Goal: Navigation & Orientation: Find specific page/section

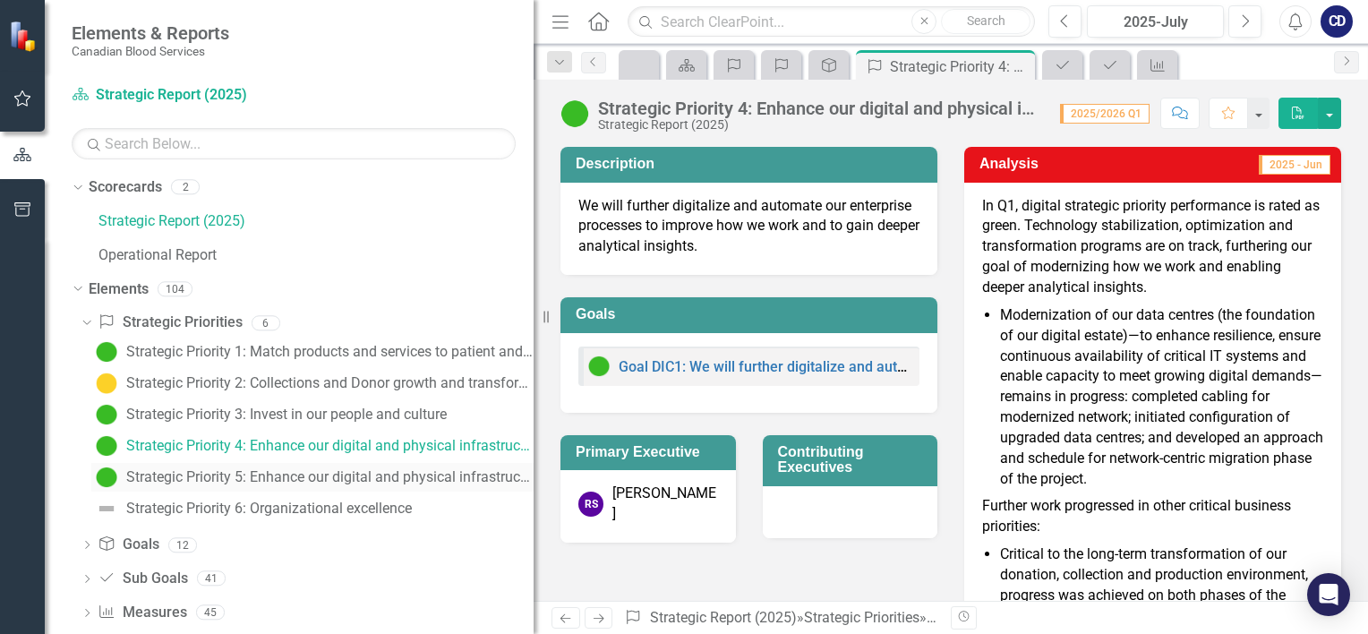
click at [340, 483] on div "Strategic Priority 5: Enhance our digital and physical infrastructure: Physical…" at bounding box center [329, 477] width 407 height 16
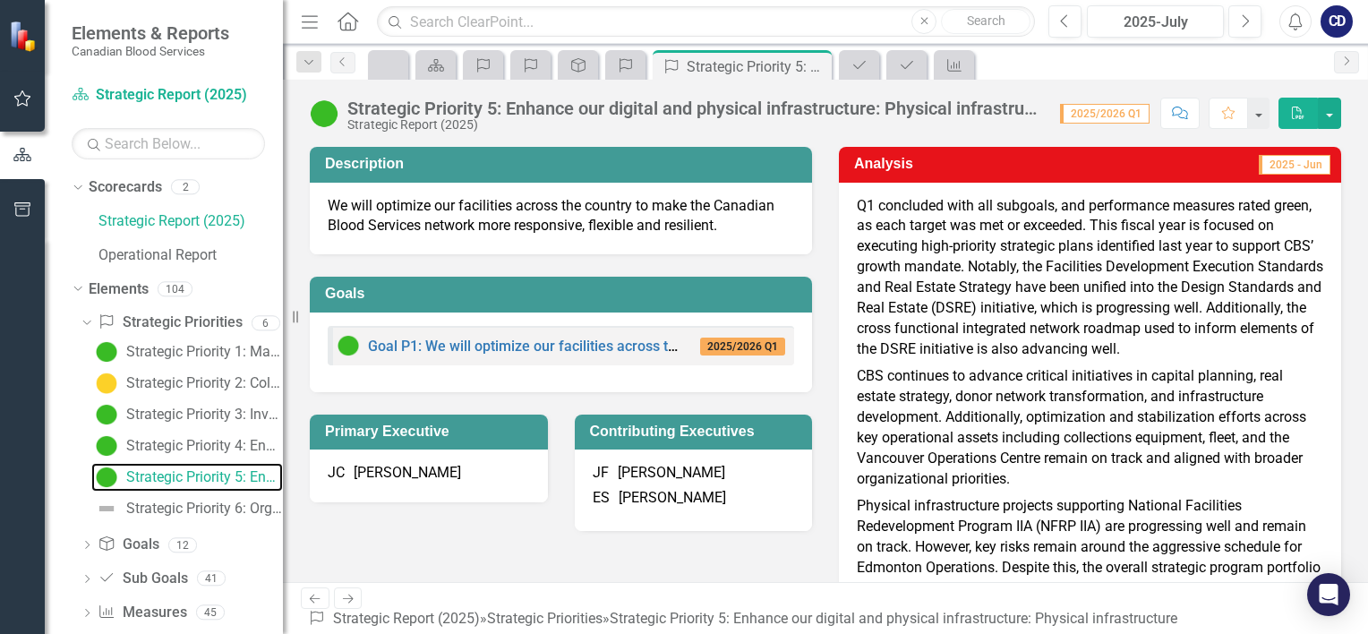
drag, startPoint x: 546, startPoint y: 312, endPoint x: 283, endPoint y: 302, distance: 263.3
click at [283, 302] on div "Resize" at bounding box center [290, 317] width 14 height 634
drag, startPoint x: 718, startPoint y: 70, endPoint x: 673, endPoint y: 124, distance: 70.6
click at [673, 124] on div "Strategic Report (2025)" at bounding box center [694, 124] width 695 height 13
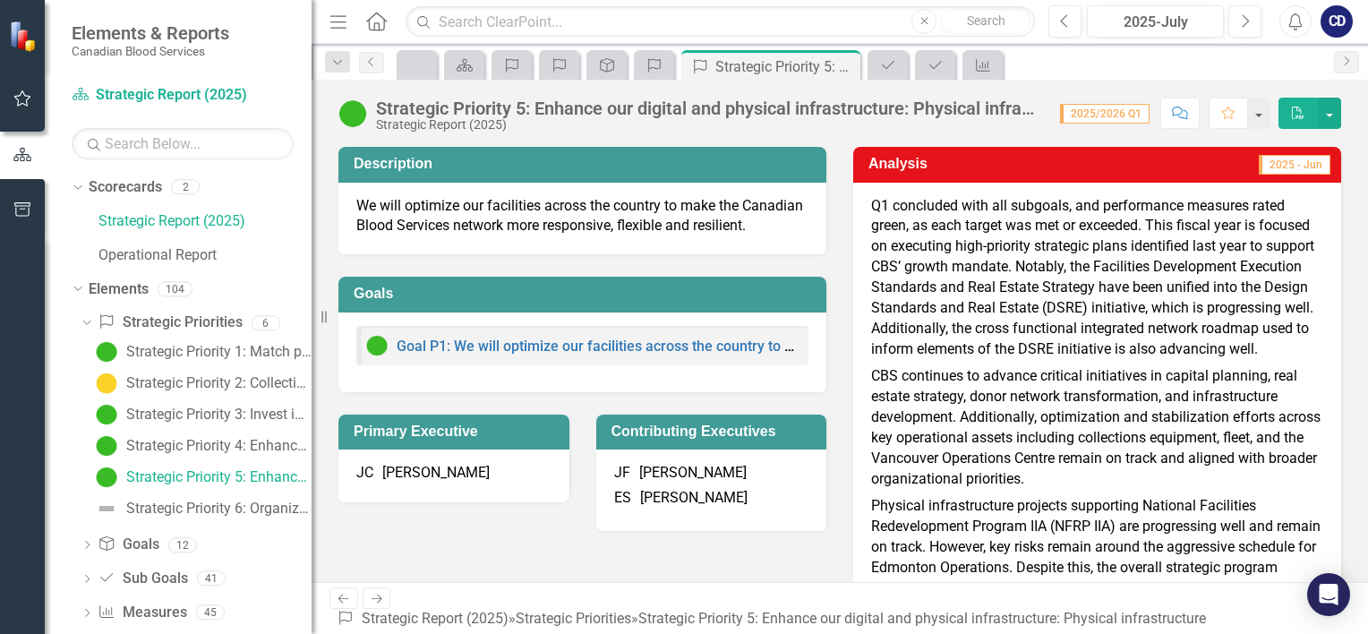
drag, startPoint x: 286, startPoint y: 297, endPoint x: 311, endPoint y: 276, distance: 33.0
click at [311, 276] on div "Resize" at bounding box center [318, 317] width 14 height 634
click at [207, 438] on div "Strategic Priority 4: Enhance our digital and physical infrastructure: Digital …" at bounding box center [218, 446] width 185 height 16
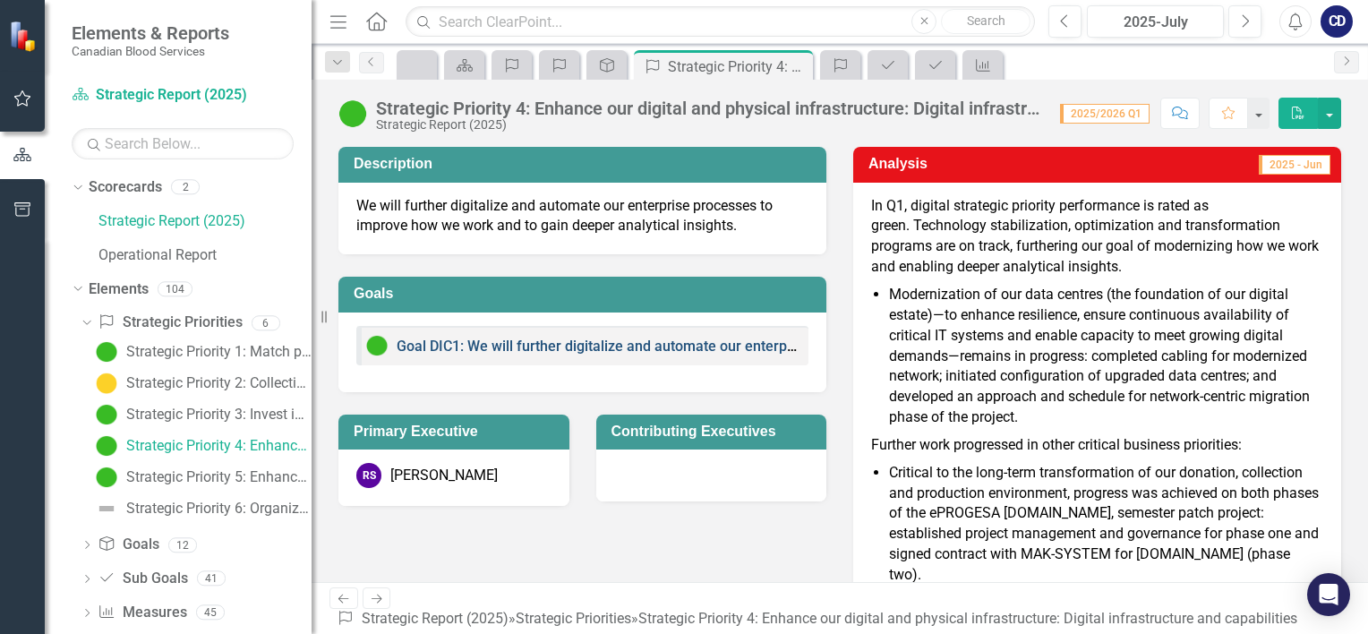
click at [677, 344] on link "Goal DIC1: We will further digitalize and automate our enterprise processes to …" at bounding box center [841, 345] width 891 height 17
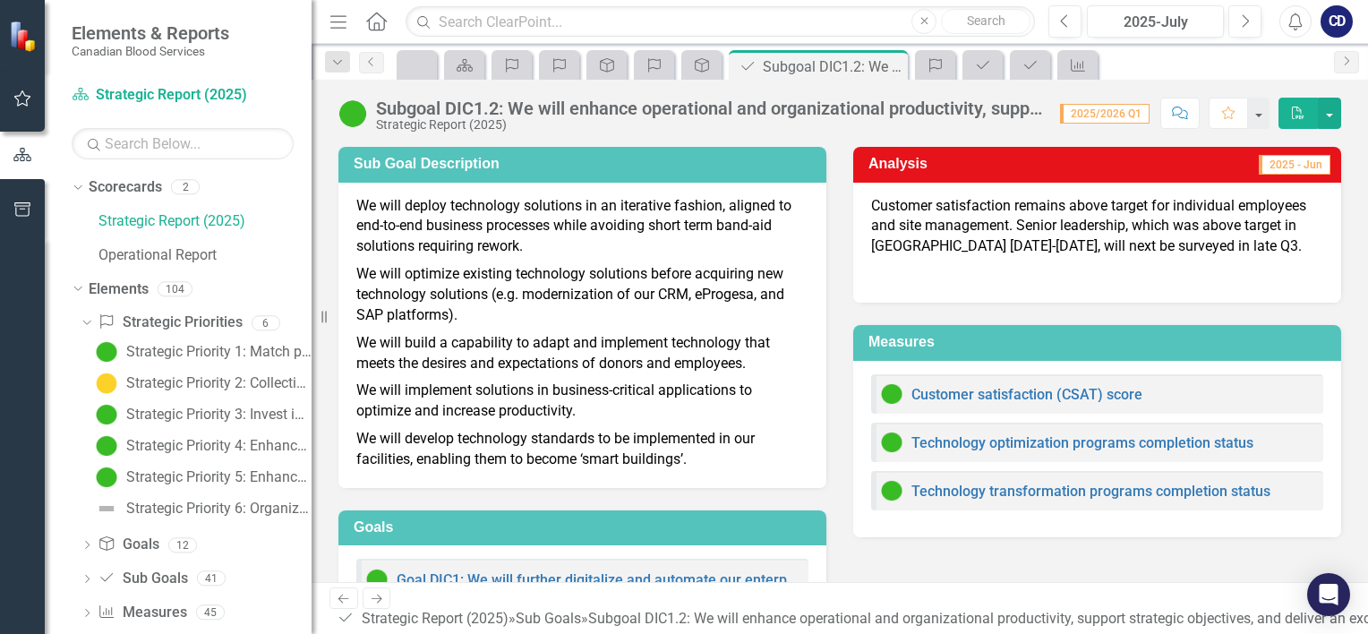
click at [1044, 263] on p at bounding box center [1097, 272] width 452 height 24
click at [998, 443] on link "Technology optimization programs completion status" at bounding box center [1082, 442] width 342 height 17
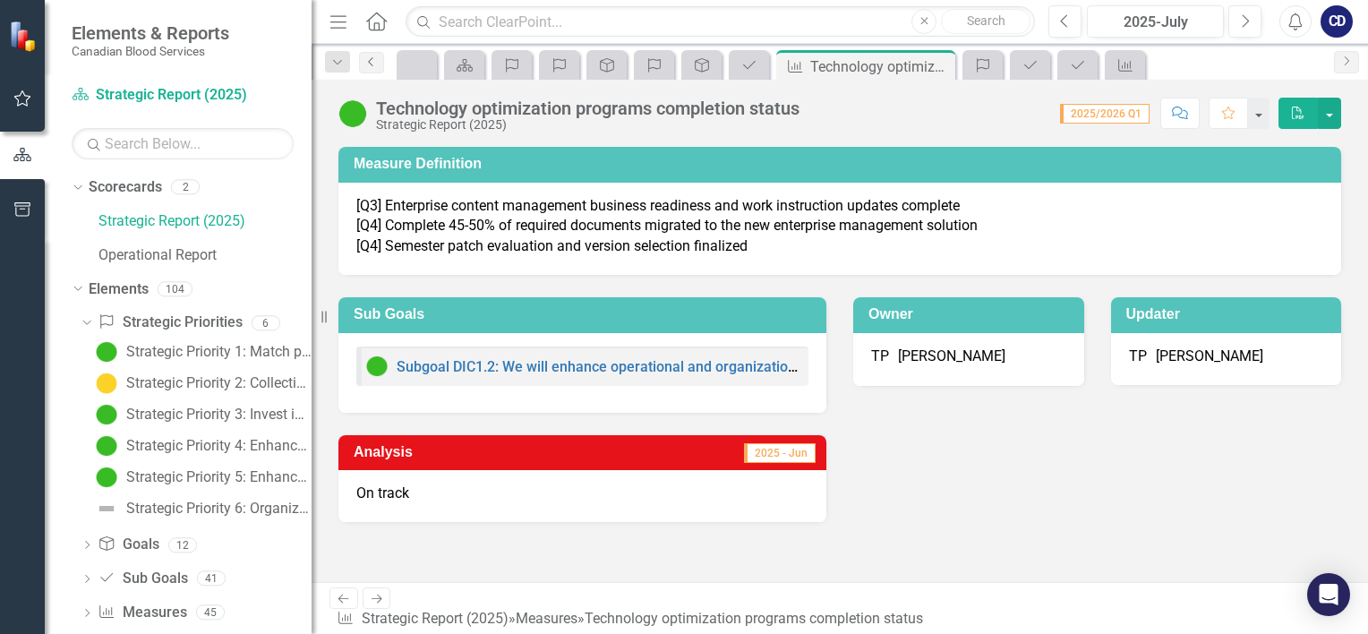
click at [368, 62] on icon "Previous" at bounding box center [371, 61] width 14 height 11
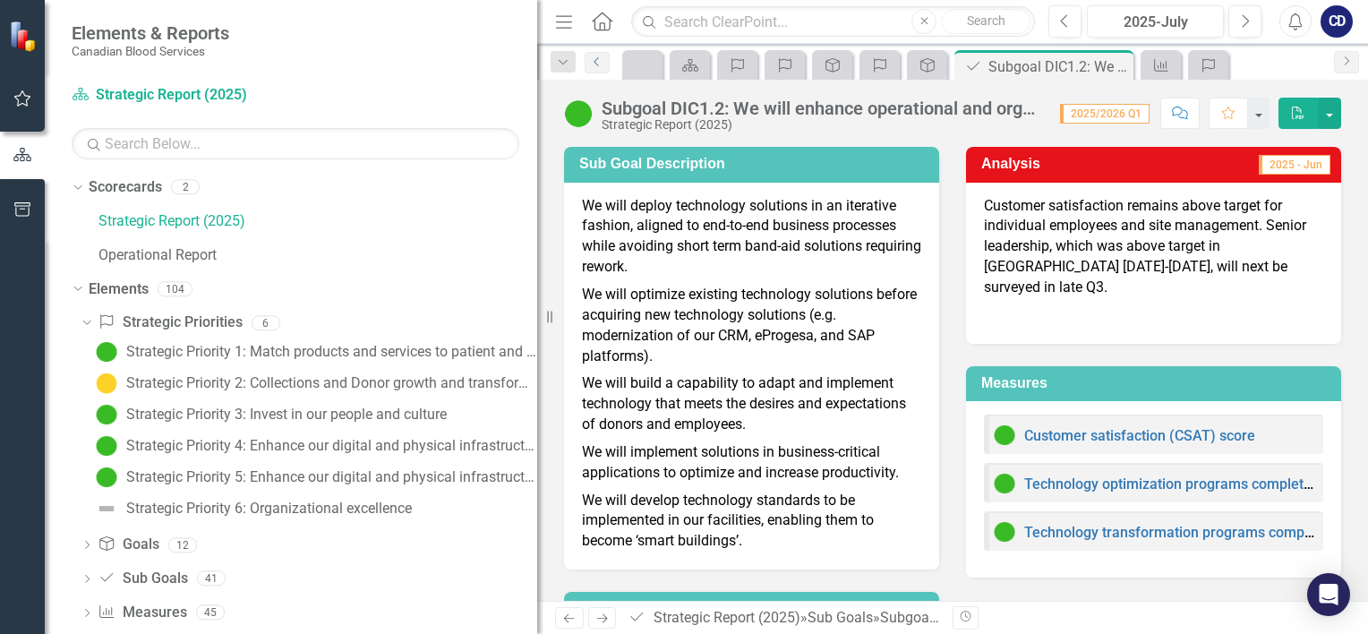
drag, startPoint x: 325, startPoint y: 312, endPoint x: 784, endPoint y: 351, distance: 460.7
click at [784, 351] on div "Elements & Reports Canadian Blood Services Scorecard Strategic Report (2025) Se…" at bounding box center [684, 317] width 1368 height 634
click at [261, 415] on div "Strategic Priority 3: Invest in our people and culture" at bounding box center [286, 414] width 320 height 16
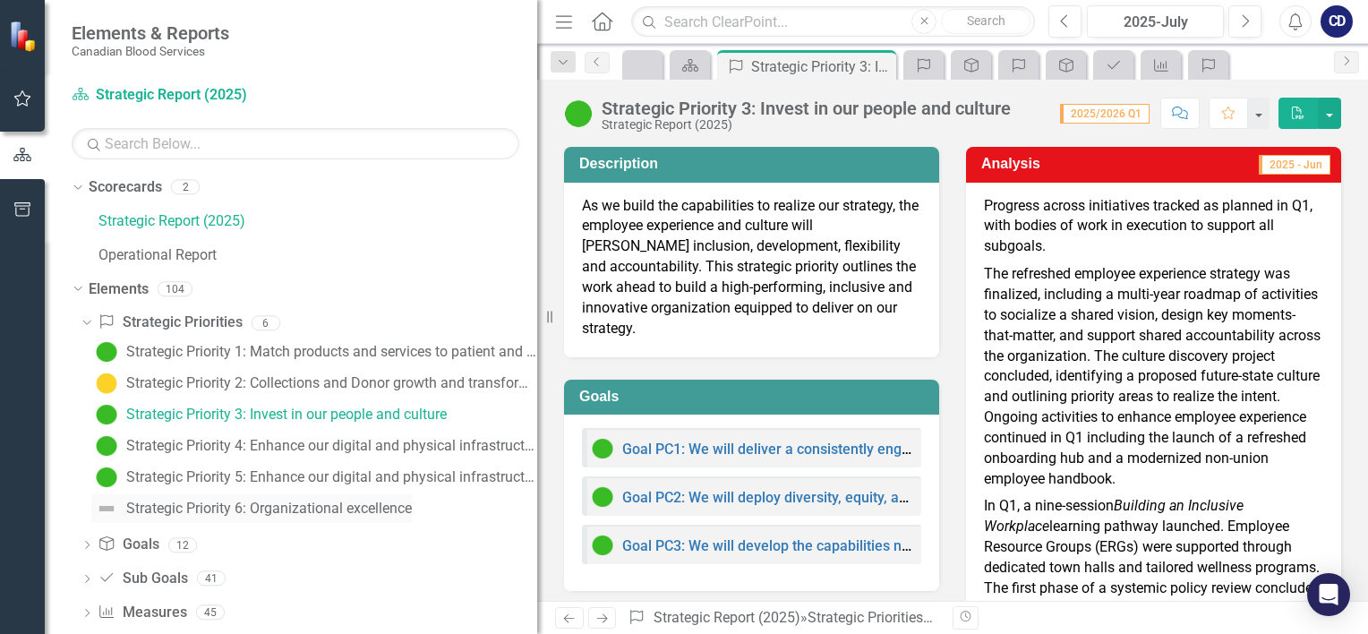
click at [347, 516] on div "Strategic Priority 6: Organizational excellence" at bounding box center [268, 508] width 285 height 16
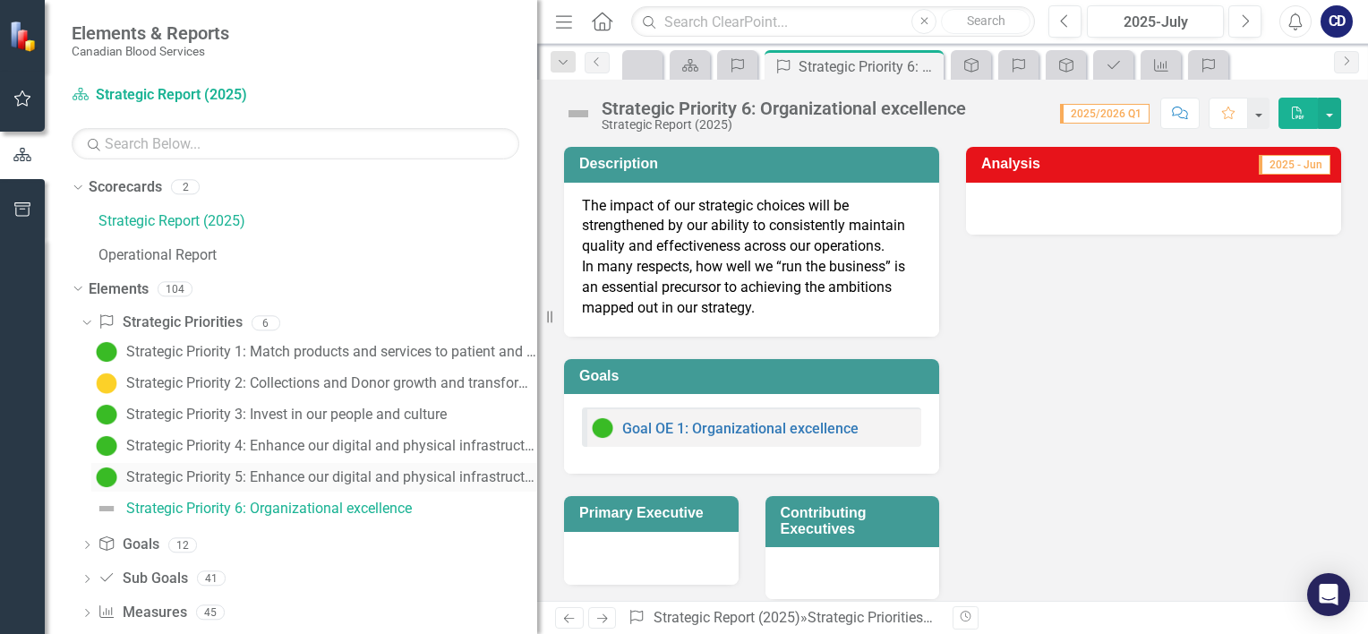
click at [301, 477] on div "Strategic Priority 5: Enhance our digital and physical infrastructure: Physical…" at bounding box center [331, 477] width 411 height 16
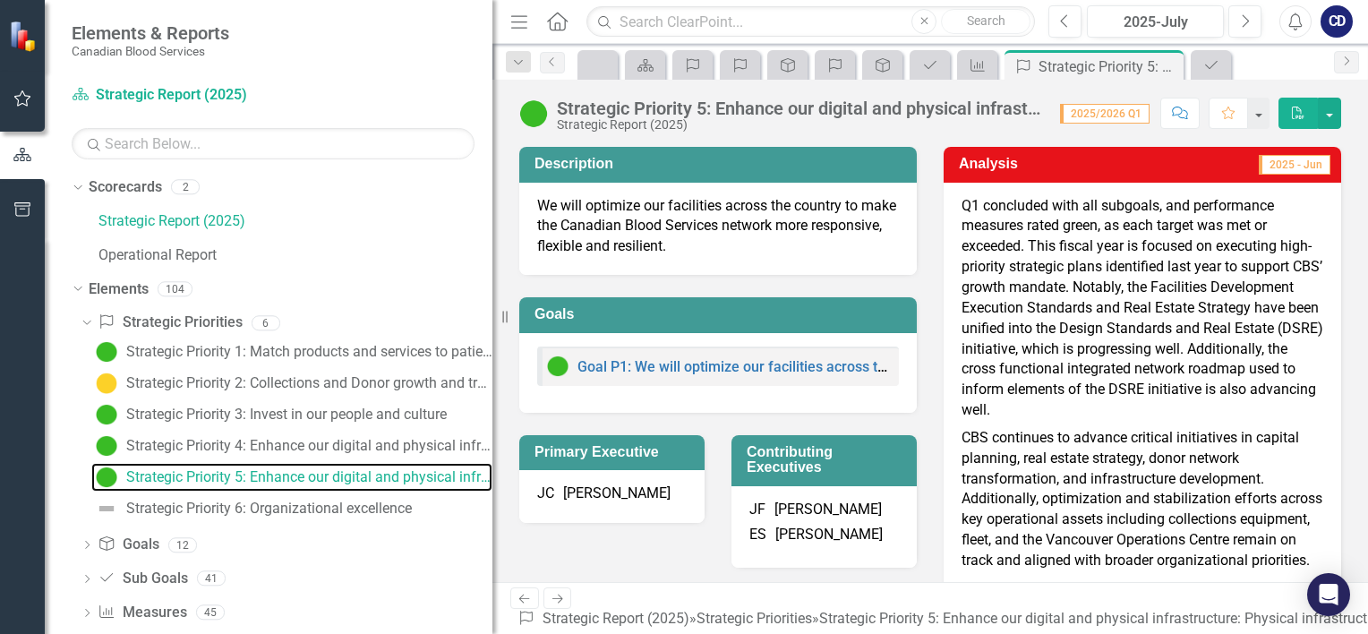
drag, startPoint x: 549, startPoint y: 311, endPoint x: 492, endPoint y: 325, distance: 58.2
click at [492, 325] on div "Resize" at bounding box center [499, 317] width 14 height 634
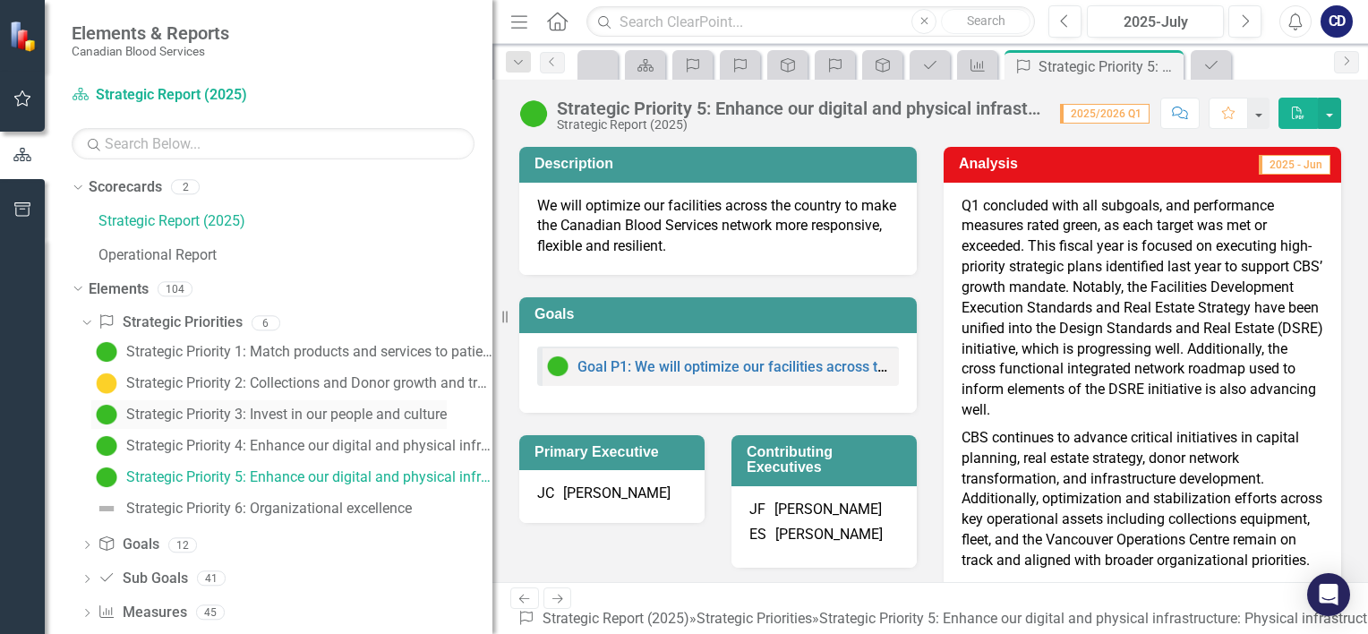
click at [261, 410] on div "Strategic Priority 3: Invest in our people and culture" at bounding box center [286, 414] width 320 height 16
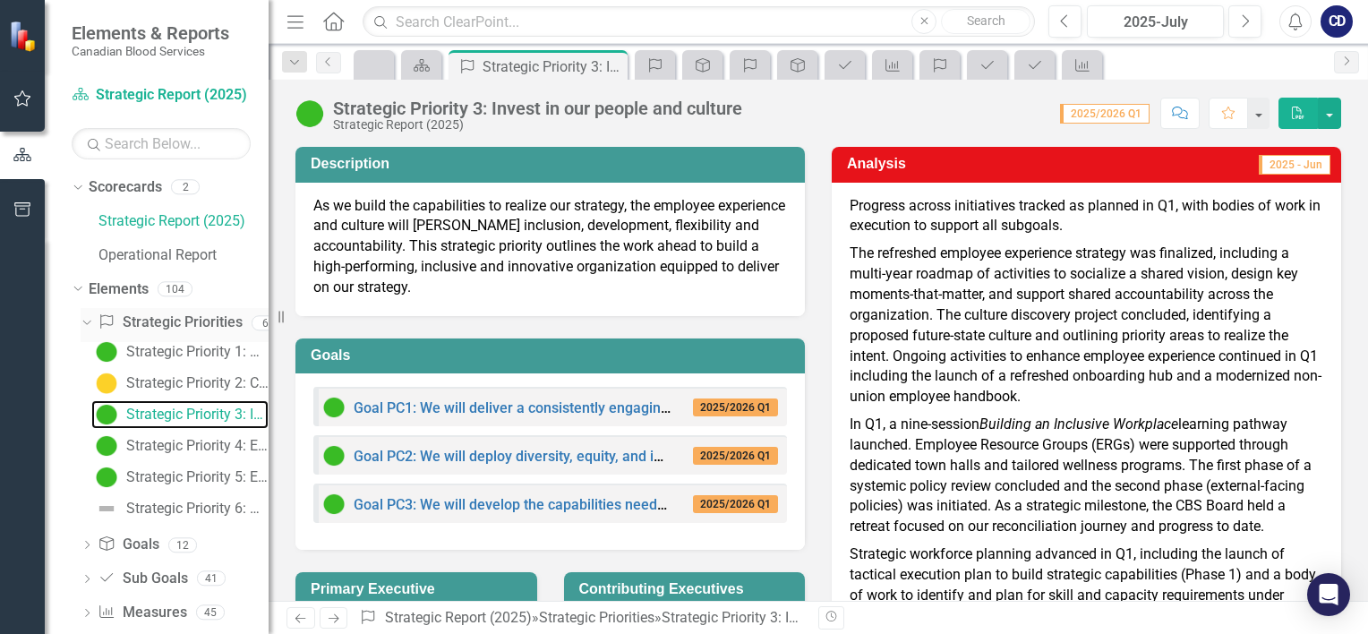
drag, startPoint x: 504, startPoint y: 320, endPoint x: 221, endPoint y: 311, distance: 283.0
click at [221, 311] on div "Elements & Reports Canadian Blood Services Scorecard Strategic Report (2025) Se…" at bounding box center [134, 317] width 268 height 634
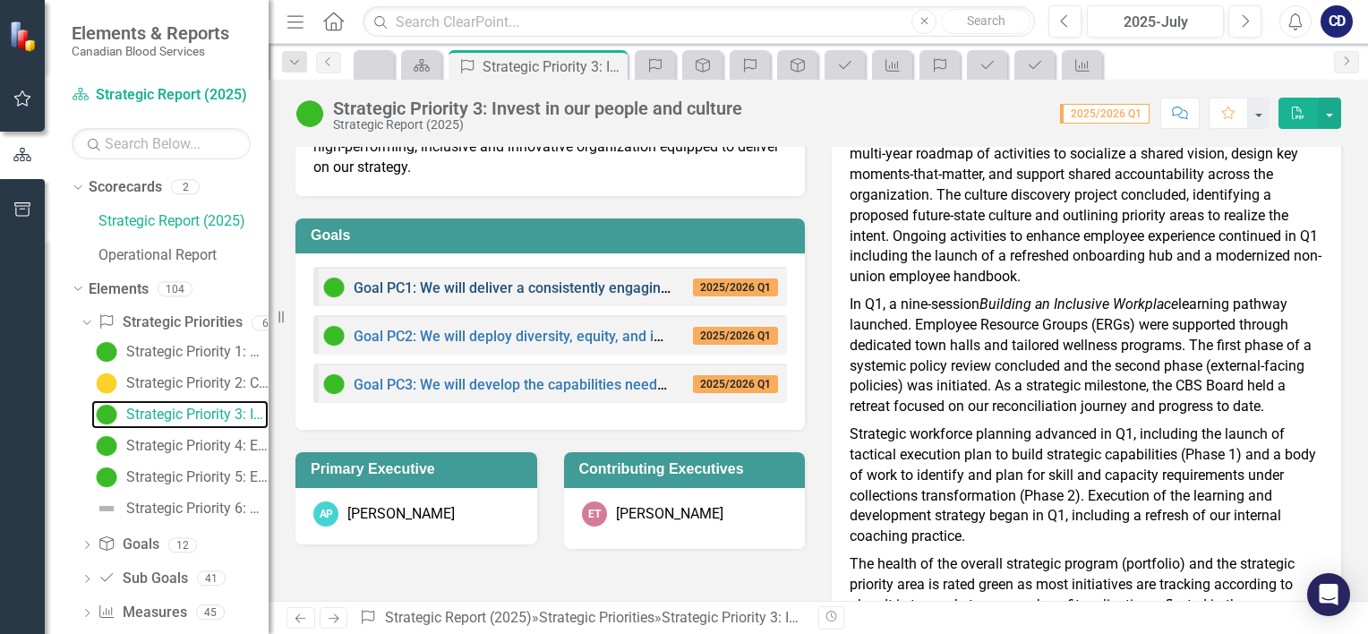
scroll to position [89, 0]
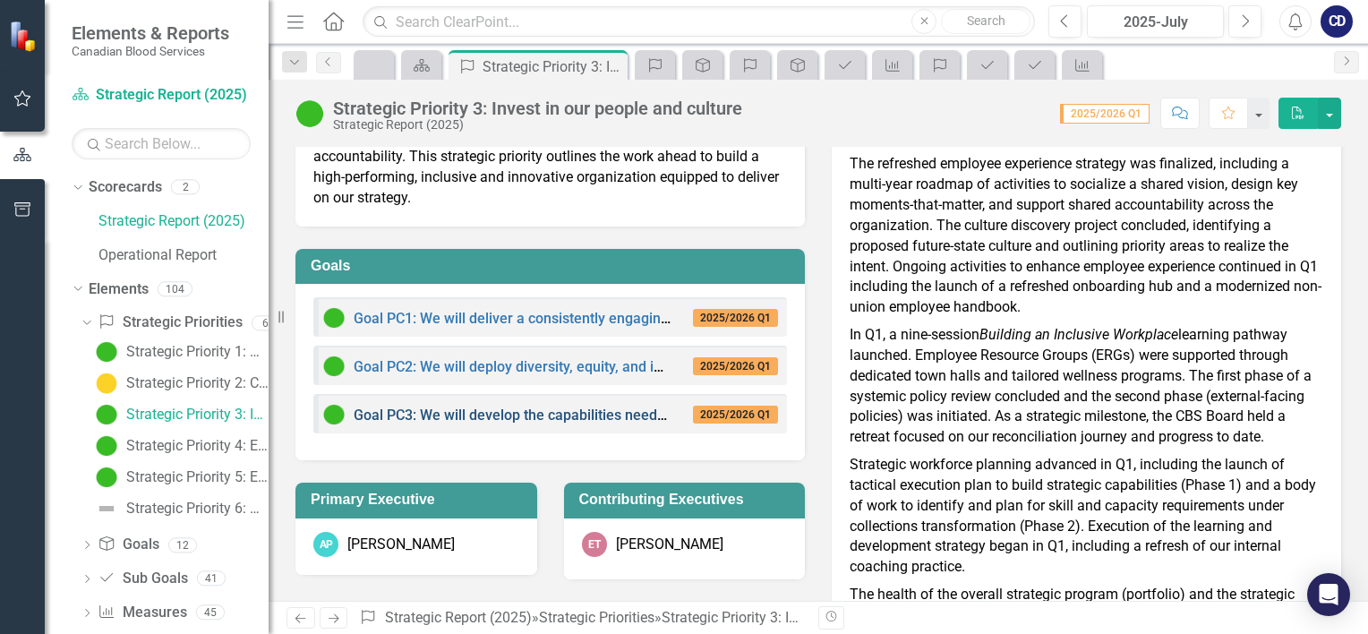
click at [519, 414] on link "Goal PC3: We will develop the capabilities needed to prepare Canadian Blood Ser…" at bounding box center [677, 414] width 647 height 17
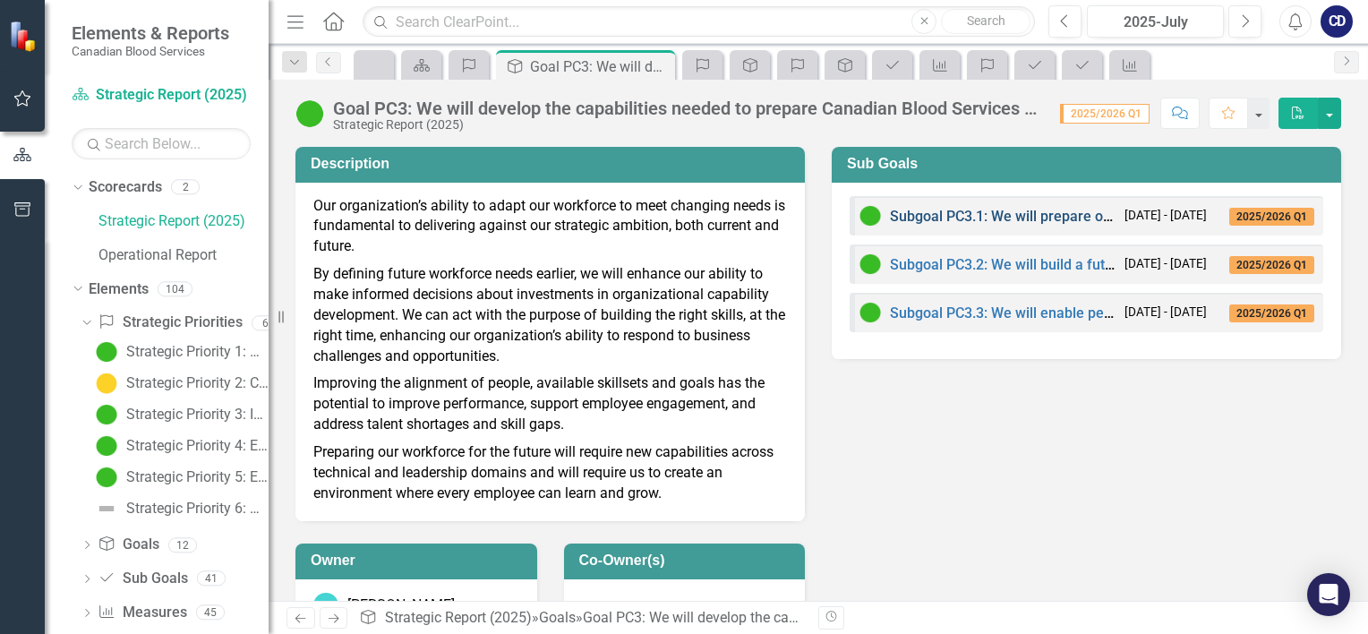
click at [941, 214] on link "Subgoal PC3.1: We will prepare our workforce to meet emerging and future needs." at bounding box center [1155, 216] width 531 height 17
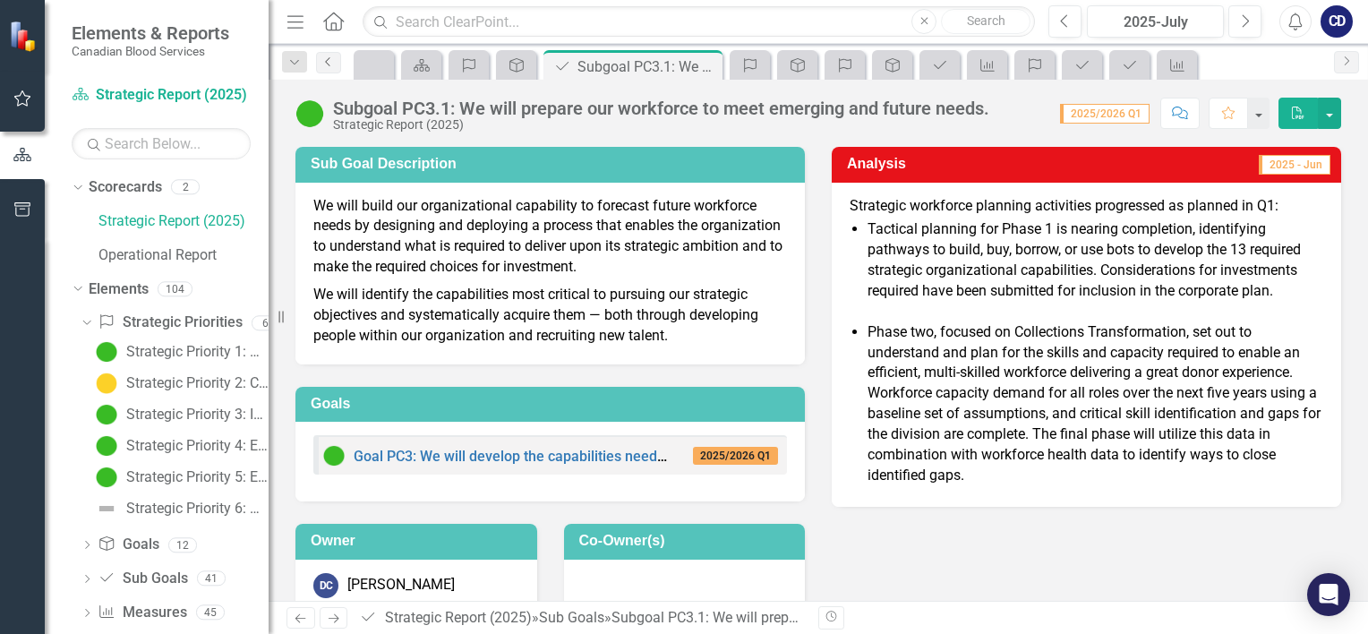
click at [332, 61] on icon "Previous" at bounding box center [328, 61] width 14 height 11
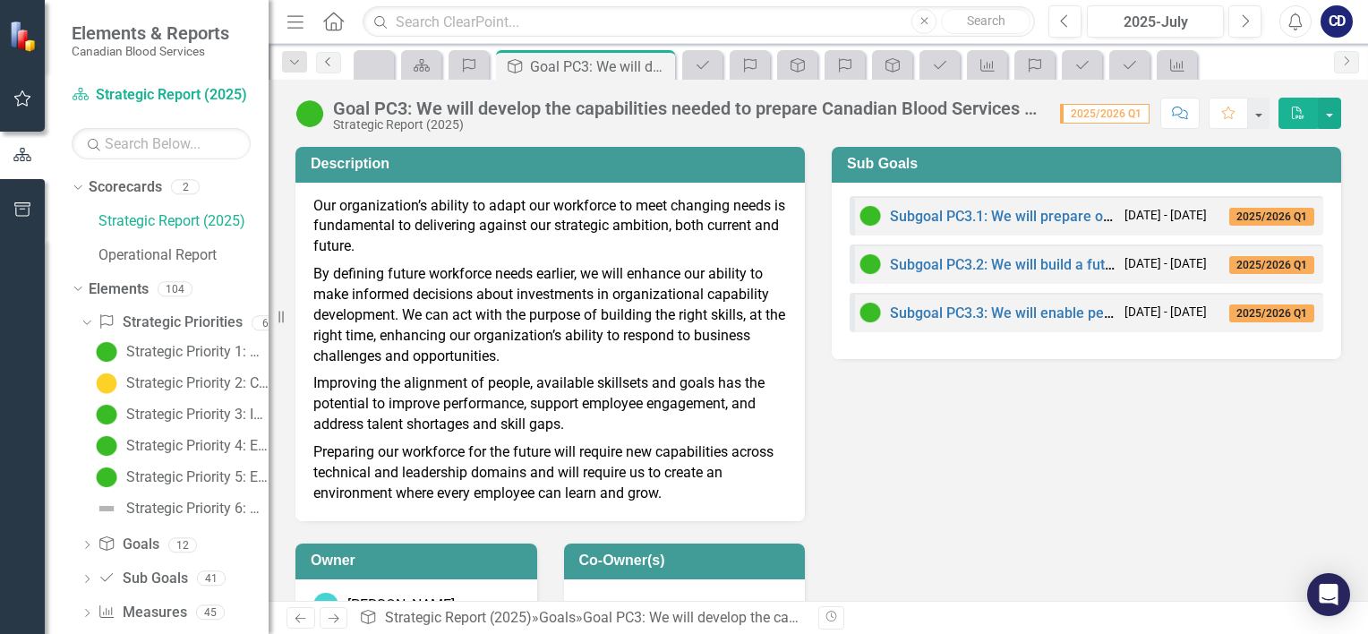
click at [332, 61] on icon "Previous" at bounding box center [328, 61] width 14 height 11
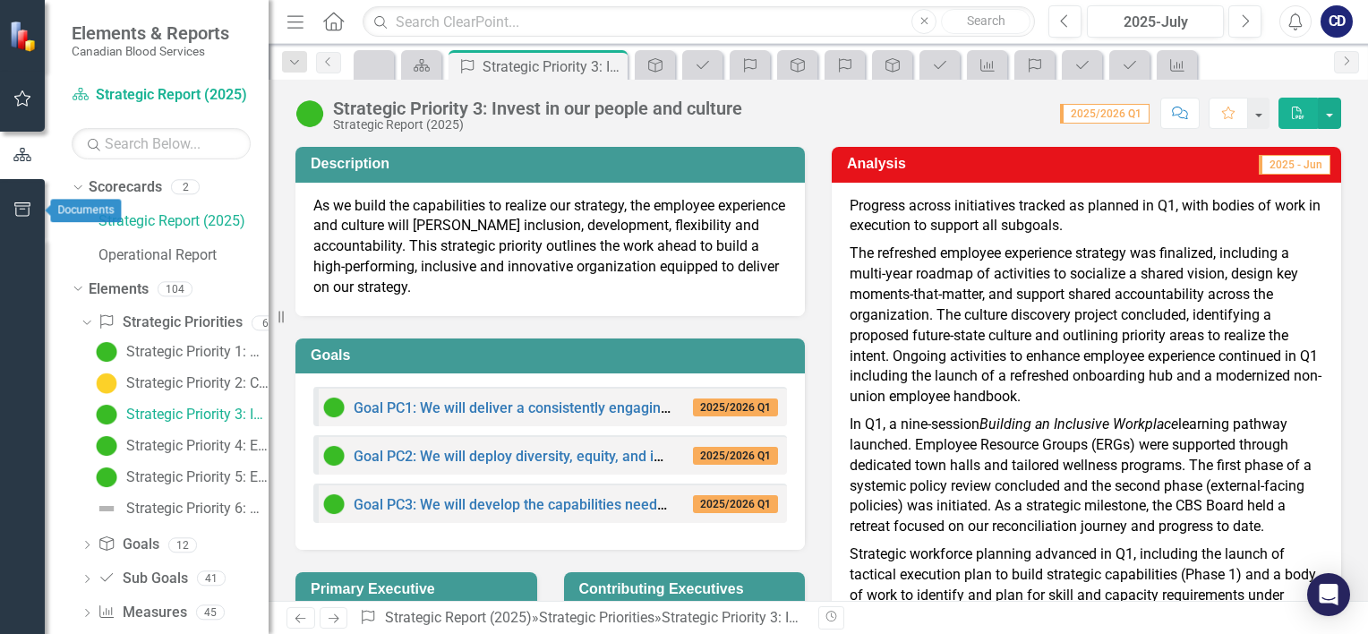
click at [21, 200] on button "button" at bounding box center [23, 211] width 40 height 38
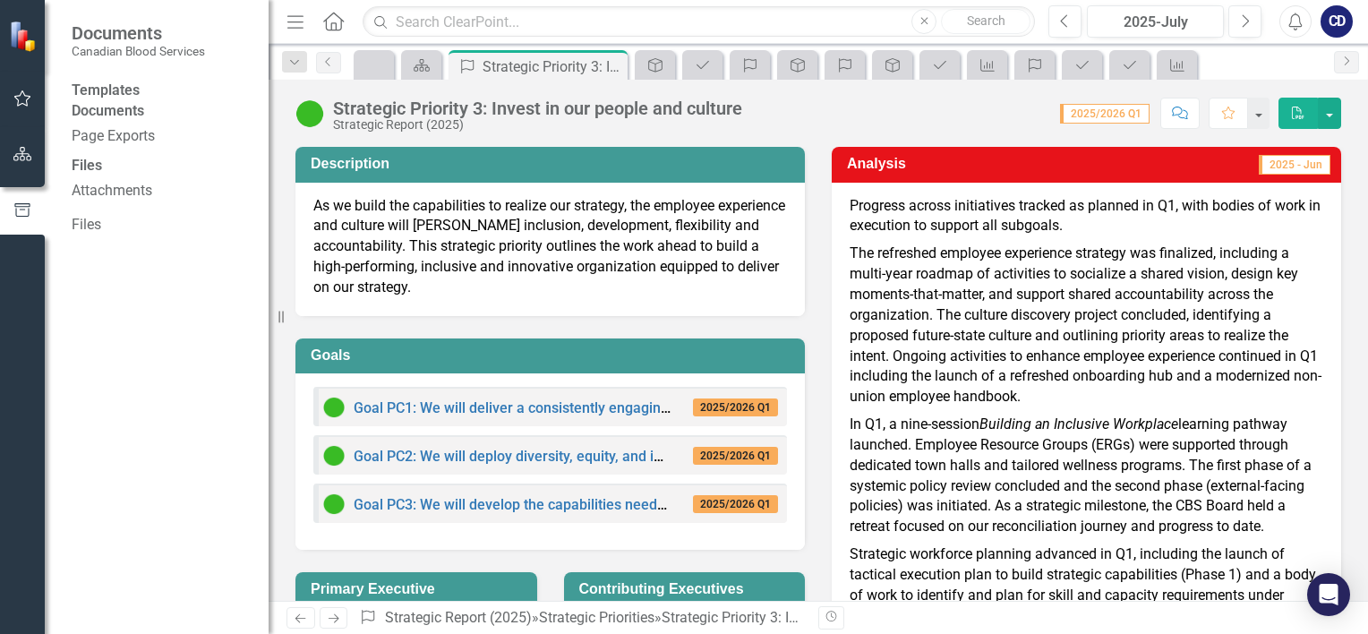
click at [93, 176] on div "Files" at bounding box center [161, 166] width 179 height 21
click at [100, 122] on div "Documents" at bounding box center [161, 111] width 179 height 21
click at [87, 235] on link "Files" at bounding box center [161, 225] width 179 height 21
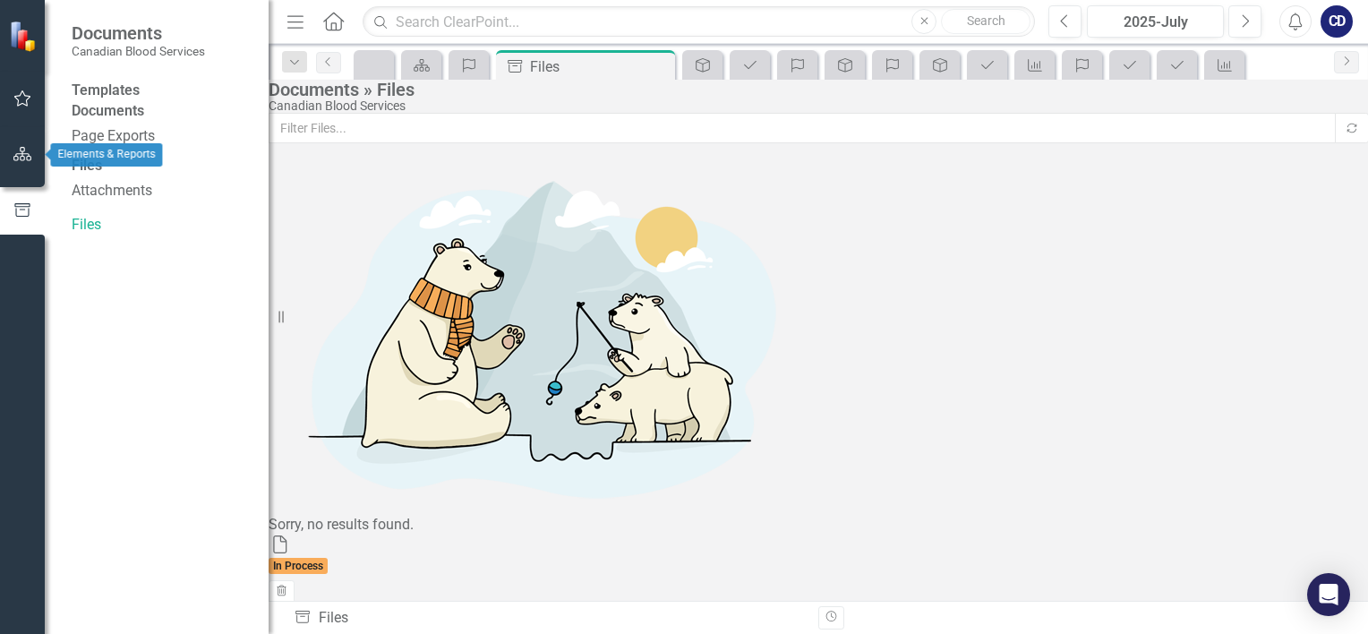
click at [21, 152] on icon "button" at bounding box center [22, 154] width 19 height 14
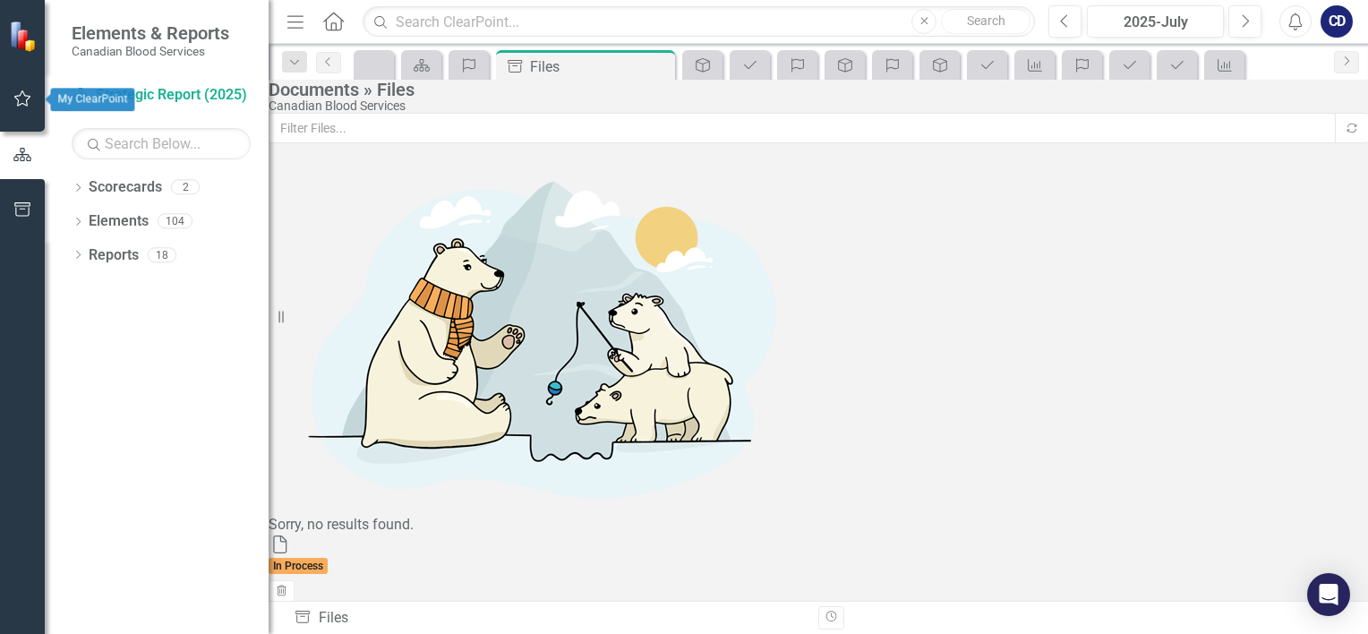
click at [18, 91] on icon "button" at bounding box center [22, 98] width 19 height 14
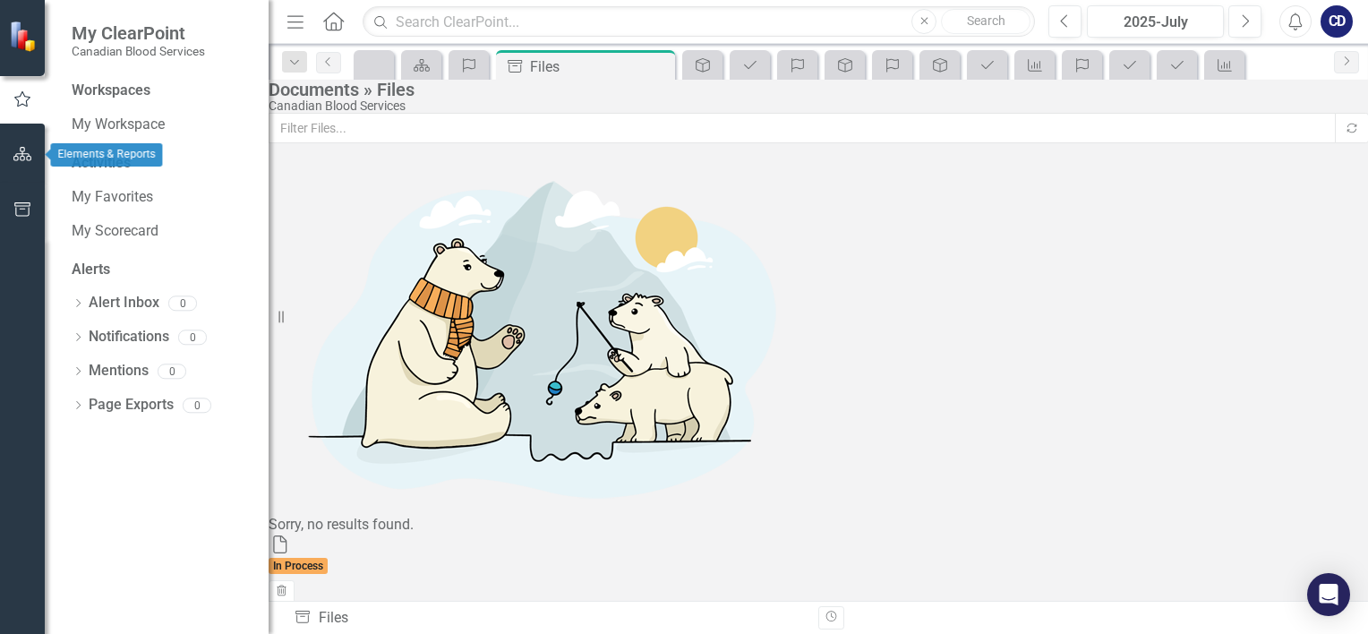
click at [21, 149] on icon "button" at bounding box center [22, 154] width 19 height 14
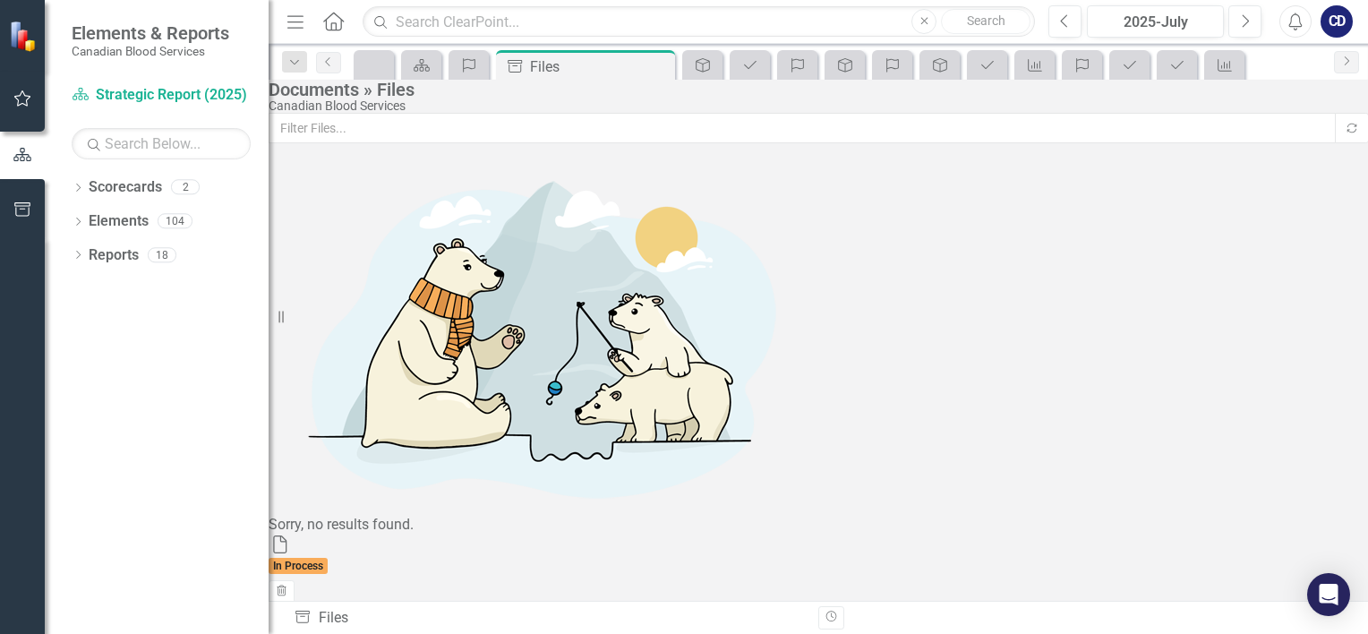
click at [1342, 18] on div "CD" at bounding box center [1336, 21] width 32 height 32
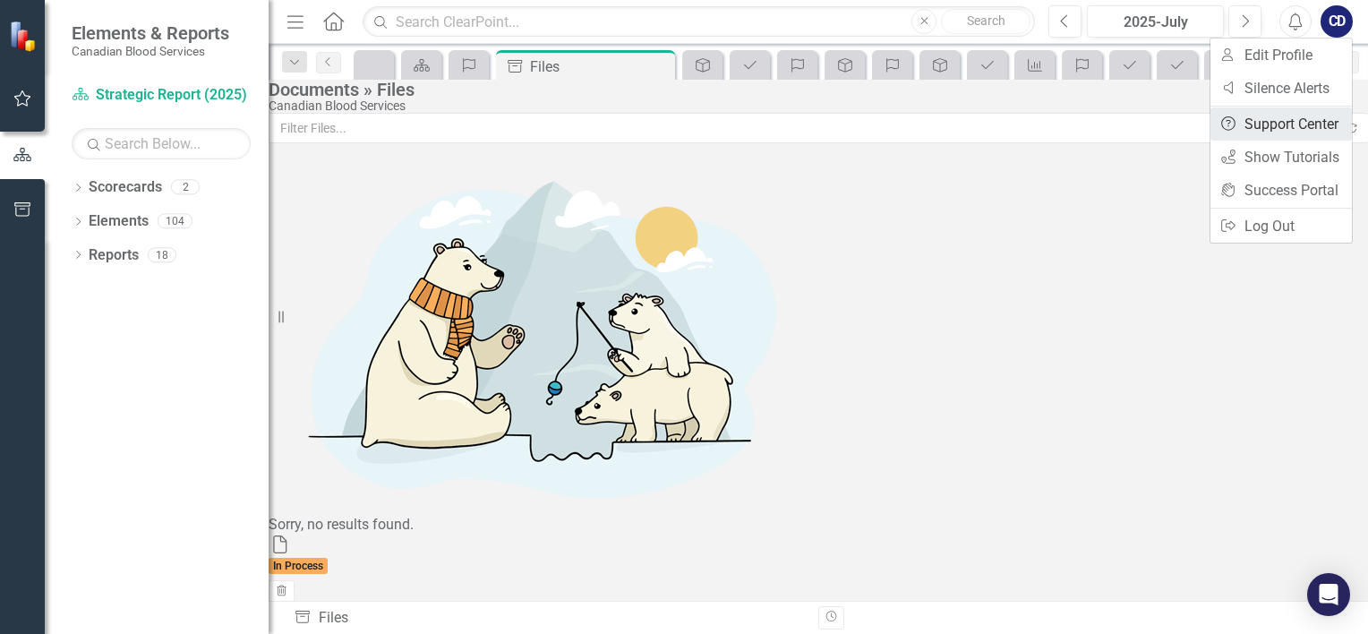
click at [1292, 130] on link "Help Support Center" at bounding box center [1280, 123] width 141 height 33
